Goal: Entertainment & Leisure: Consume media (video, audio)

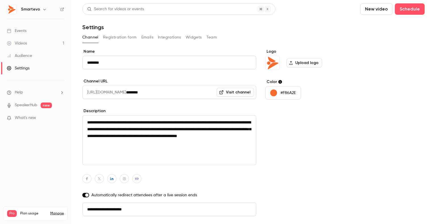
click at [30, 44] on link "Videos 1" at bounding box center [35, 43] width 71 height 12
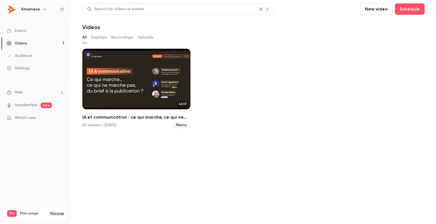
click at [97, 38] on button "Replays" at bounding box center [98, 37] width 15 height 9
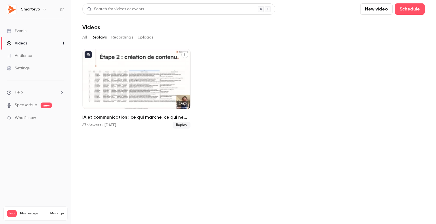
click at [177, 81] on div "IA et communication : ce qui marche, ce qui ne marche pas...du brief à la publi…" at bounding box center [136, 79] width 108 height 61
